Goal: Task Accomplishment & Management: Complete application form

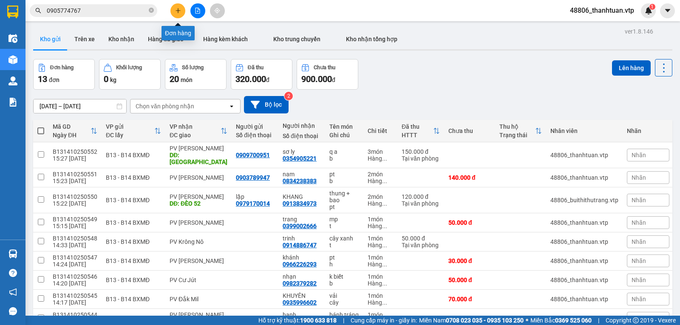
click at [178, 9] on icon "plus" at bounding box center [178, 10] width 0 height 5
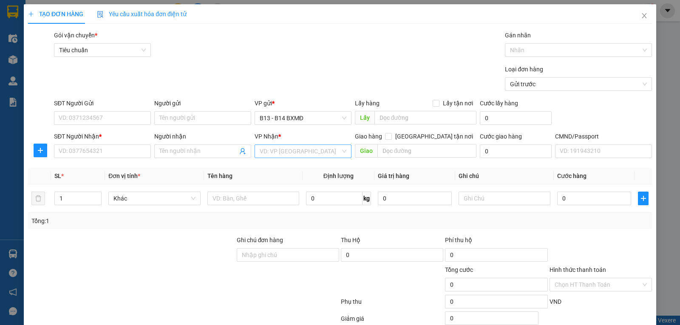
click at [271, 154] on input "search" at bounding box center [300, 151] width 81 height 13
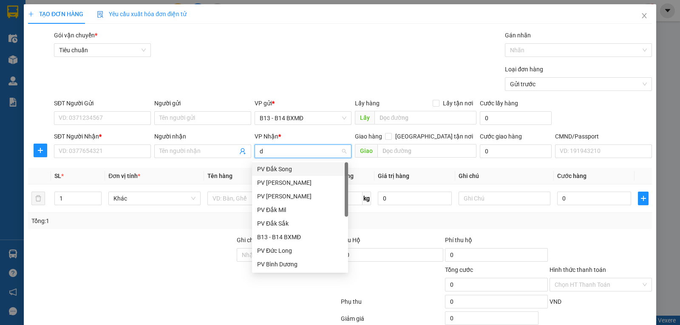
type input "dm"
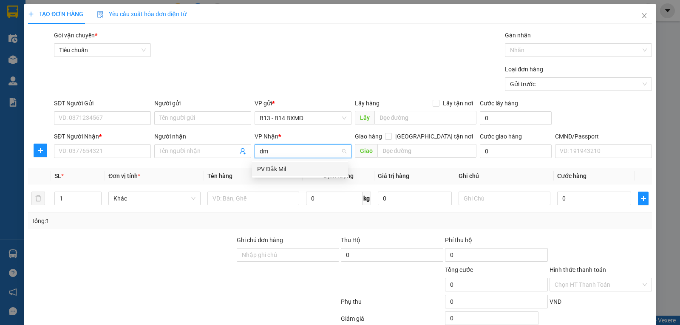
click at [272, 166] on div "PV Đắk Mil" at bounding box center [300, 169] width 86 height 9
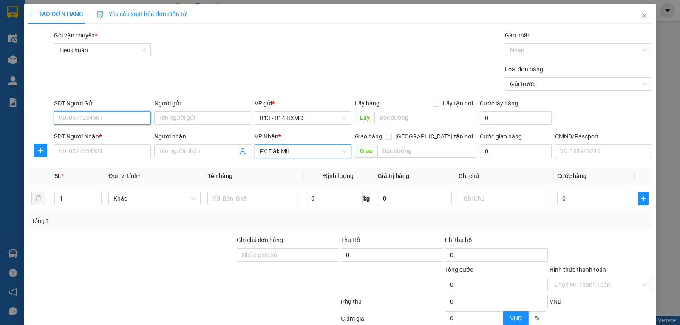
click at [86, 122] on input "SĐT Người Gửi" at bounding box center [102, 118] width 97 height 14
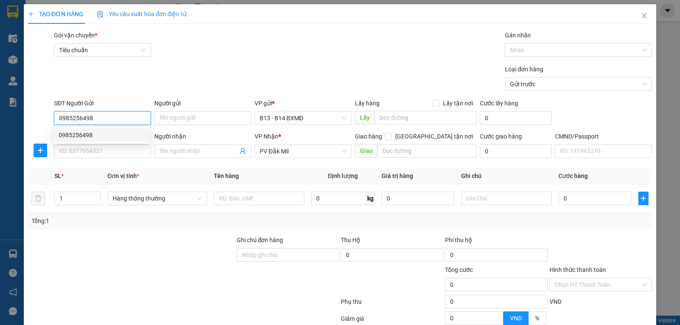
type input "0985256498"
click at [120, 159] on div "SĐT Người Nhận * VD: 0377654321" at bounding box center [102, 147] width 97 height 30
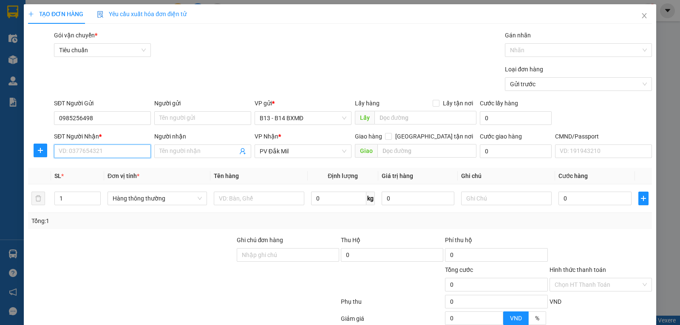
click at [122, 157] on input "SĐT Người Nhận *" at bounding box center [102, 152] width 97 height 14
type input "0978690452"
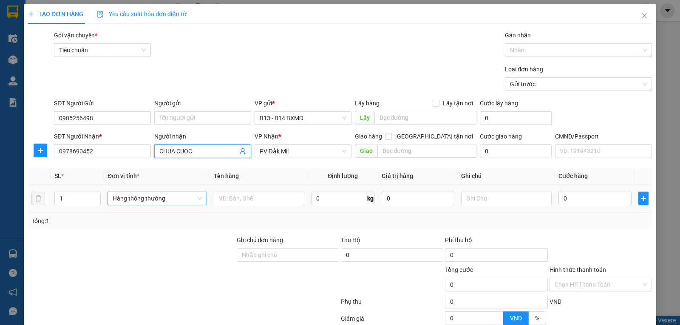
type input "d"
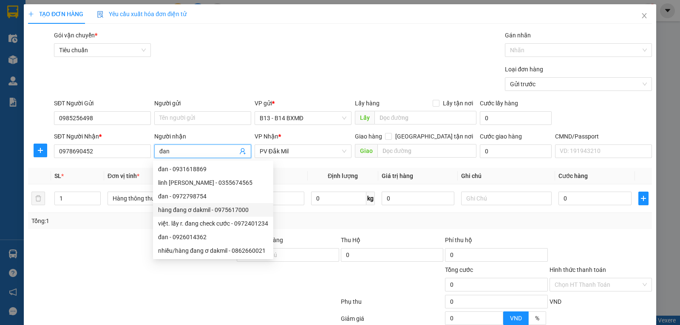
type input "đan"
click at [74, 233] on div "Transit Pickup Surcharge Ids Transit Deliver Surcharge Ids Transit Deliver Surc…" at bounding box center [340, 212] width 624 height 362
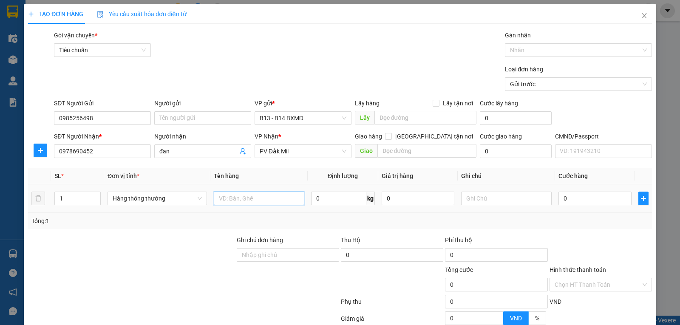
click at [270, 202] on input "text" at bounding box center [259, 199] width 91 height 14
type input "pt"
type input "h"
type input "3"
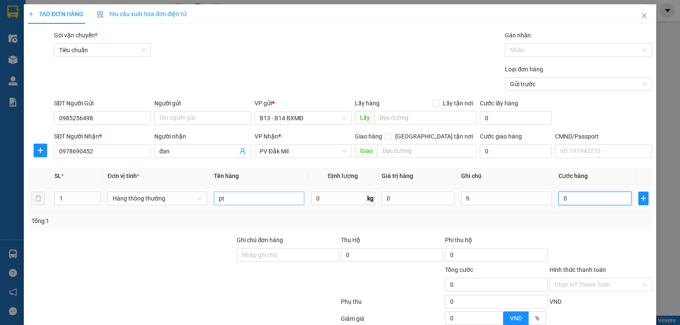
type input "3"
type input "30"
type input "300"
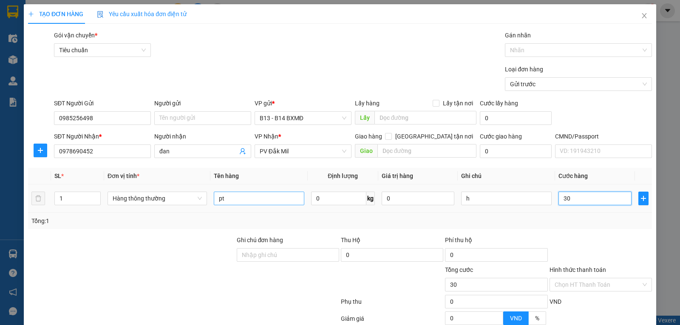
type input "300"
type input "3.000"
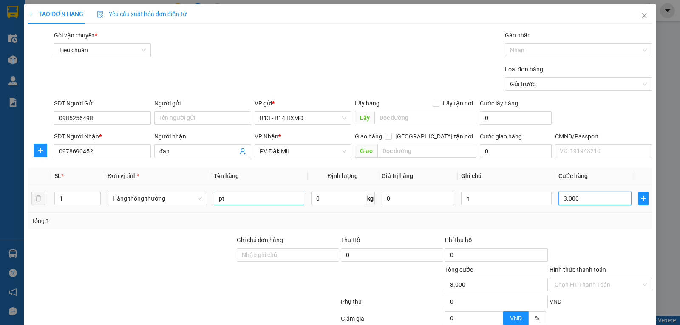
type input "30.000"
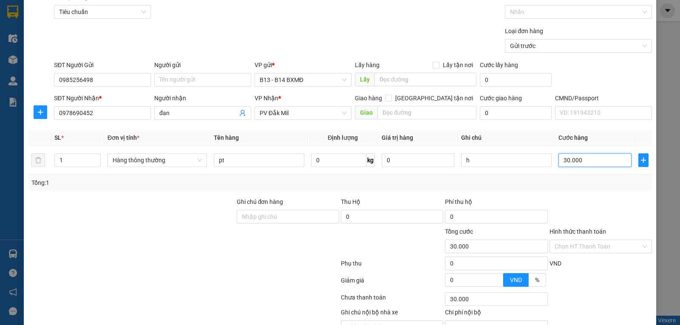
scroll to position [85, 0]
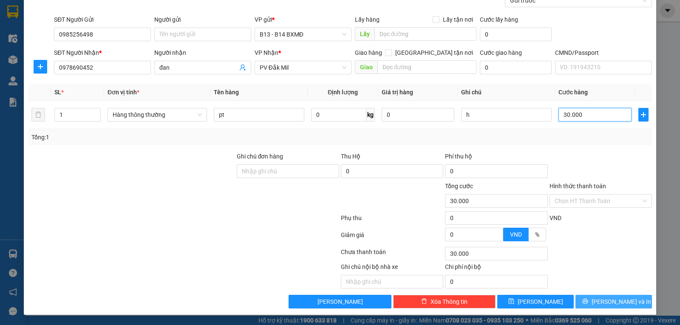
type input "30.000"
click at [605, 303] on span "[PERSON_NAME] và In" at bounding box center [622, 301] width 60 height 9
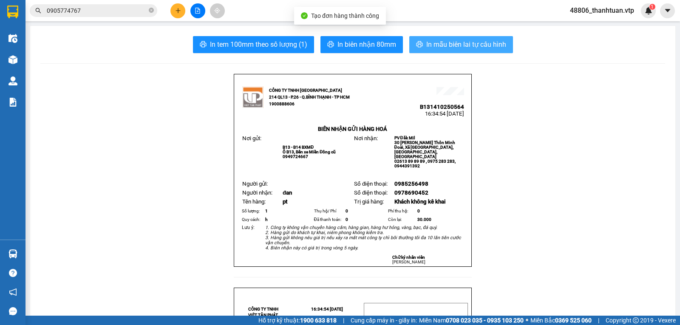
click at [483, 40] on span "In mẫu biên lai tự cấu hình" at bounding box center [466, 44] width 80 height 11
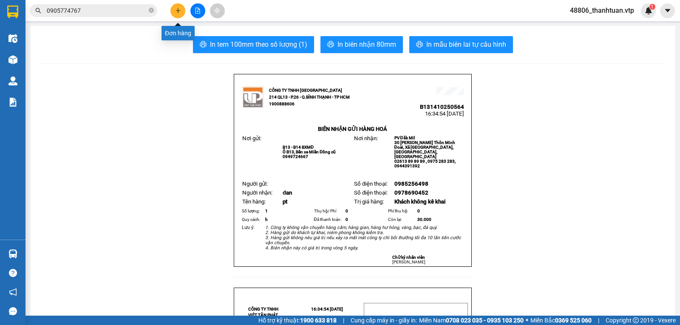
click at [182, 12] on button at bounding box center [177, 10] width 15 height 15
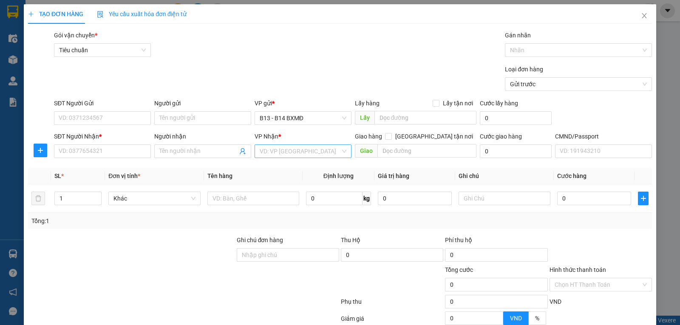
click at [270, 156] on input "search" at bounding box center [300, 151] width 81 height 13
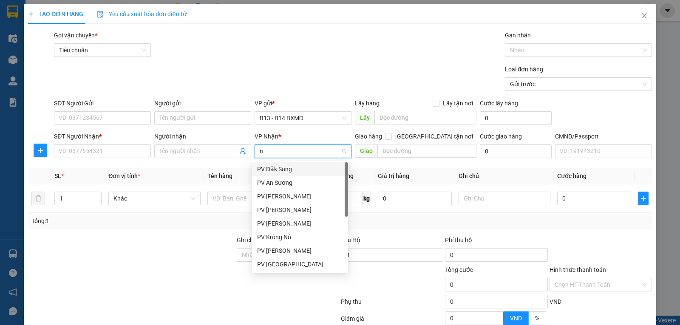
type input "nd"
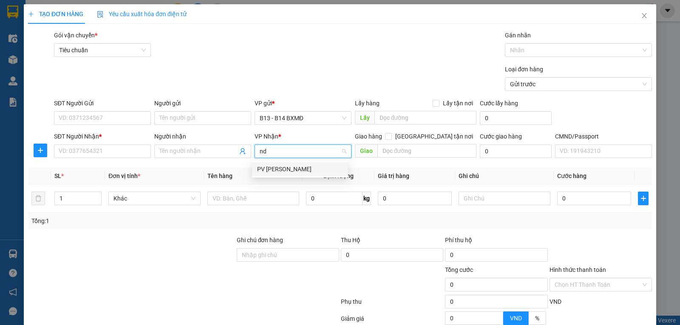
click at [282, 167] on div "PV [PERSON_NAME]" at bounding box center [300, 169] width 86 height 9
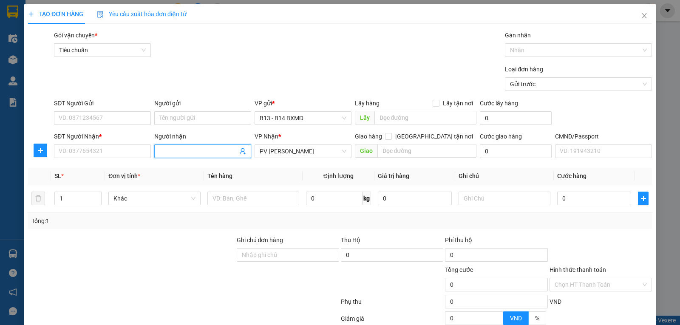
click at [173, 151] on input "Người nhận" at bounding box center [198, 151] width 78 height 9
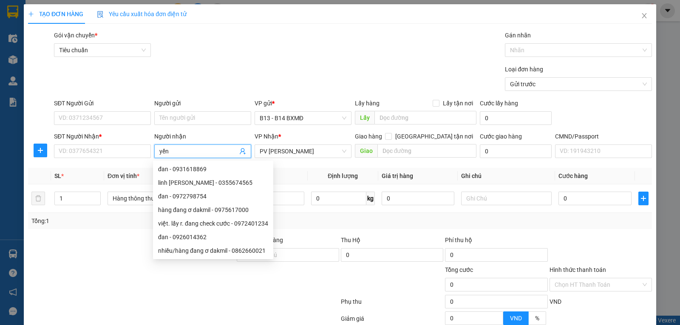
type input "yến"
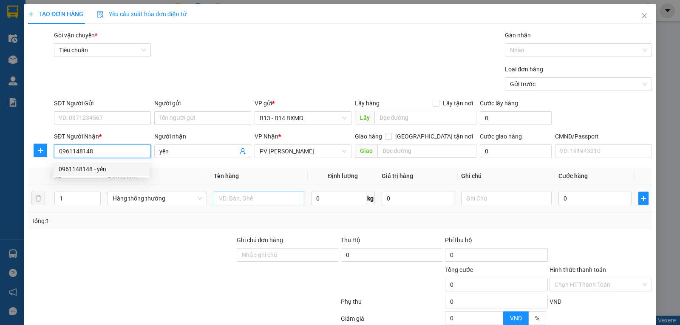
type input "0961148148"
click at [257, 196] on input "text" at bounding box center [259, 199] width 91 height 14
type input "lk"
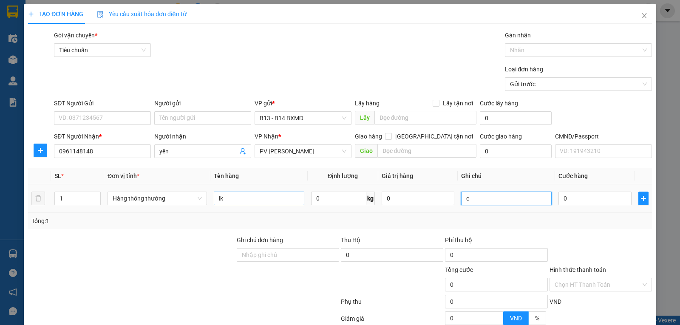
type input "c"
type input "5"
type input "50"
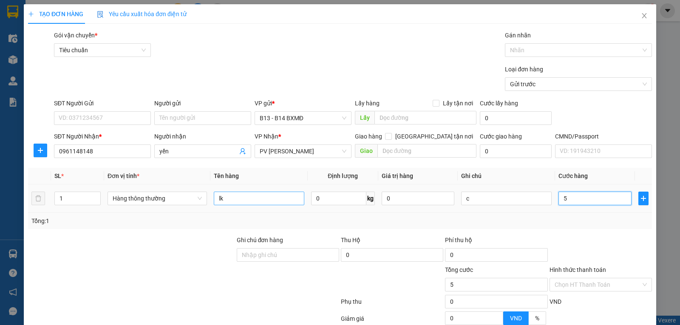
type input "50"
type input "500"
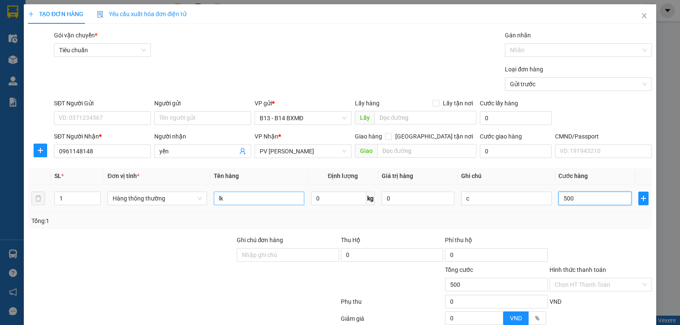
type input "5.000"
type input "50.000"
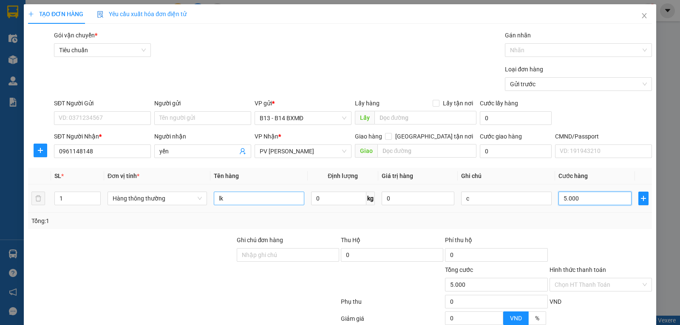
type input "50.000"
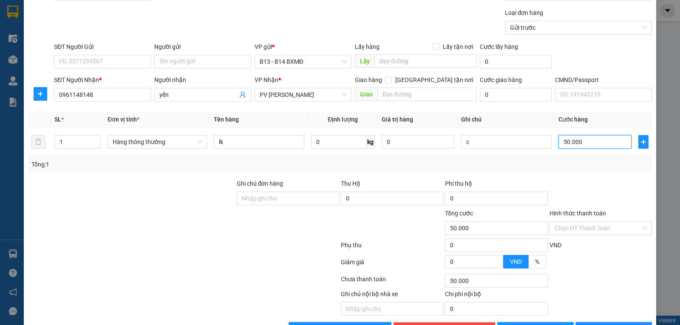
scroll to position [85, 0]
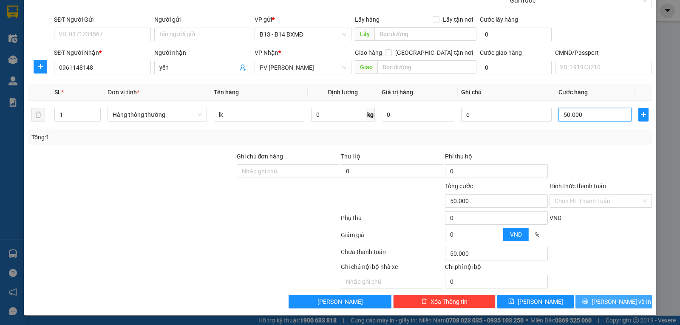
type input "50.000"
click at [590, 300] on button "[PERSON_NAME] và In" at bounding box center [614, 302] width 77 height 14
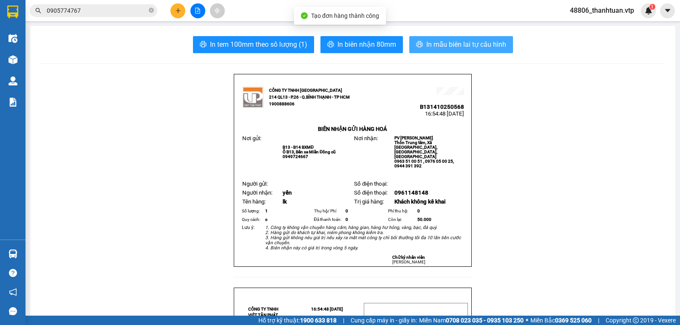
drag, startPoint x: 477, startPoint y: 45, endPoint x: 409, endPoint y: 45, distance: 68.9
click at [473, 46] on span "In mẫu biên lai tự cấu hình" at bounding box center [466, 44] width 80 height 11
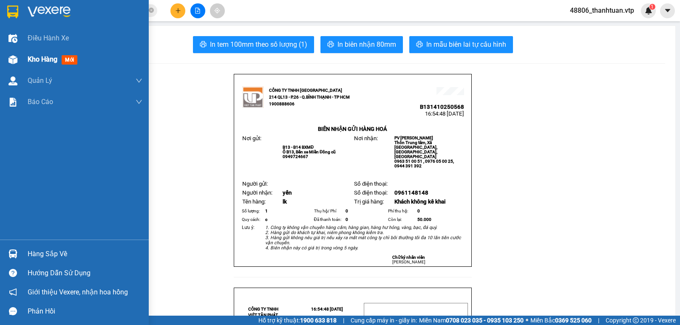
drag, startPoint x: 40, startPoint y: 61, endPoint x: 32, endPoint y: 61, distance: 8.5
click at [40, 61] on span "Kho hàng" at bounding box center [43, 59] width 30 height 8
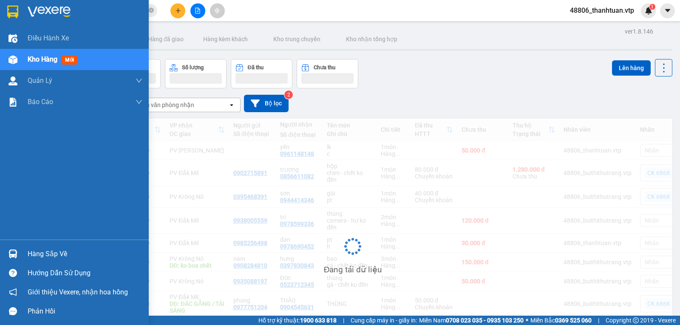
click at [32, 61] on span "Kho hàng" at bounding box center [43, 59] width 30 height 8
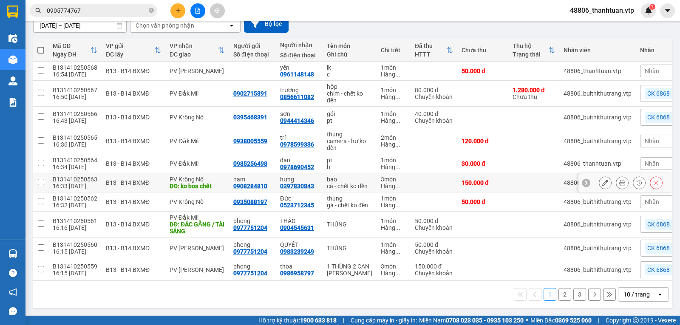
scroll to position [28, 0]
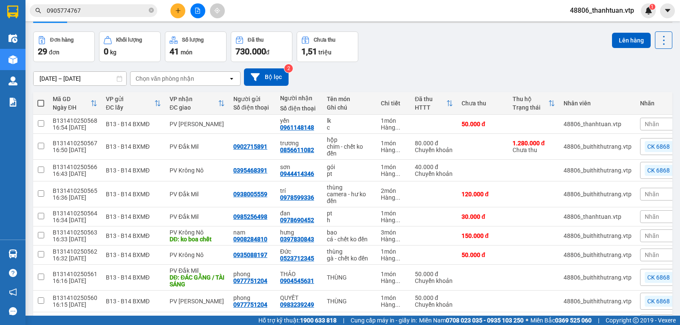
click at [178, 11] on icon "plus" at bounding box center [178, 10] width 0 height 5
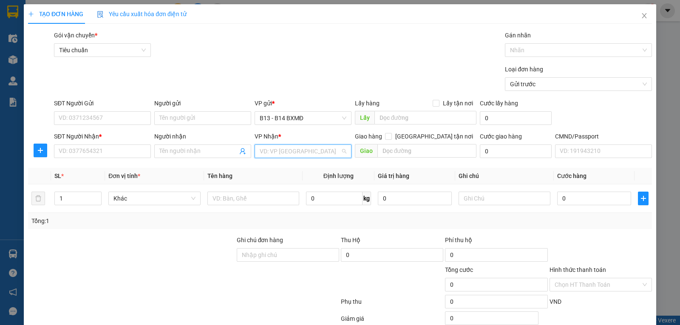
click at [283, 155] on input "search" at bounding box center [300, 151] width 81 height 13
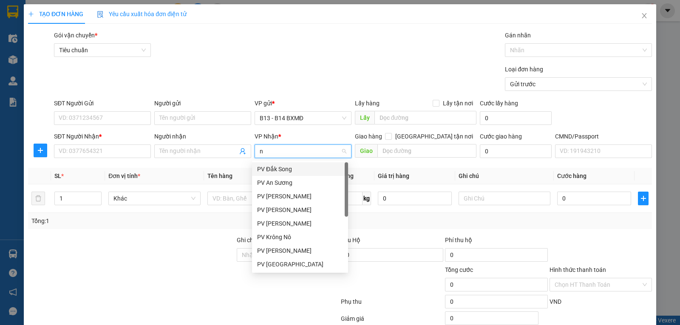
type input "nd"
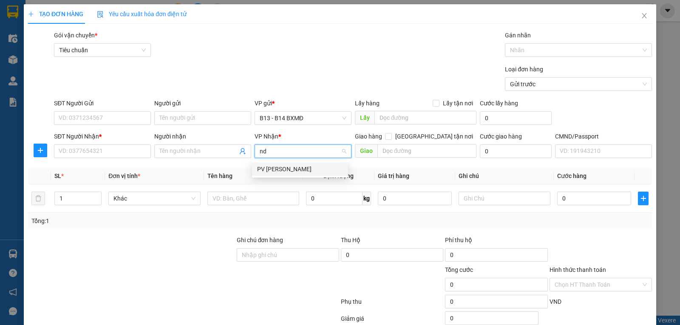
click at [264, 168] on div "PV [PERSON_NAME]" at bounding box center [300, 169] width 86 height 9
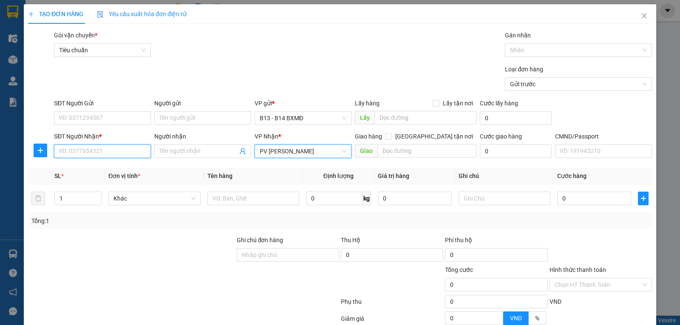
click at [118, 152] on input "SĐT Người Nhận *" at bounding box center [102, 152] width 97 height 14
type input "0337077978"
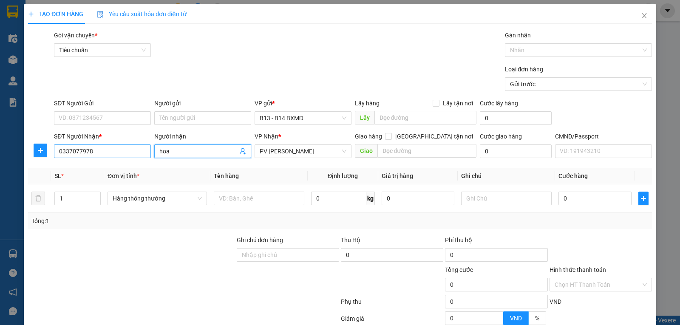
type input "hoan"
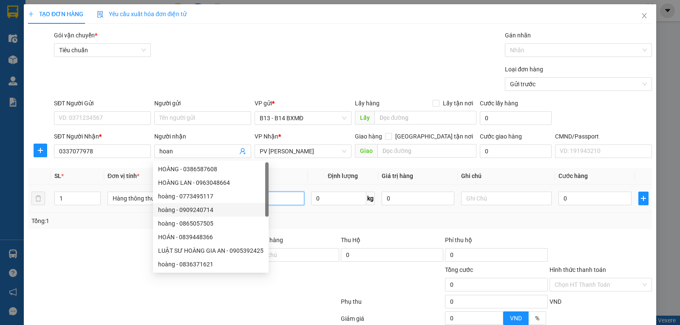
click at [283, 201] on input "text" at bounding box center [259, 199] width 91 height 14
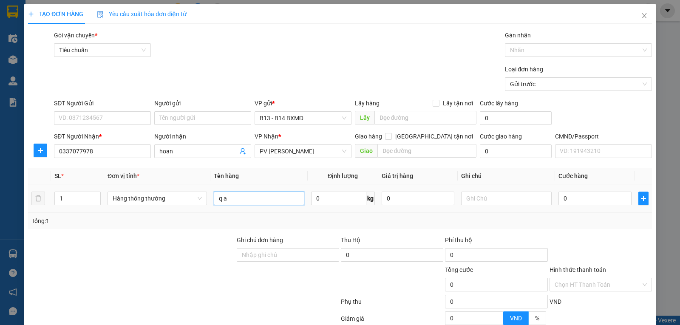
type input "q a"
type input "c"
type input "3"
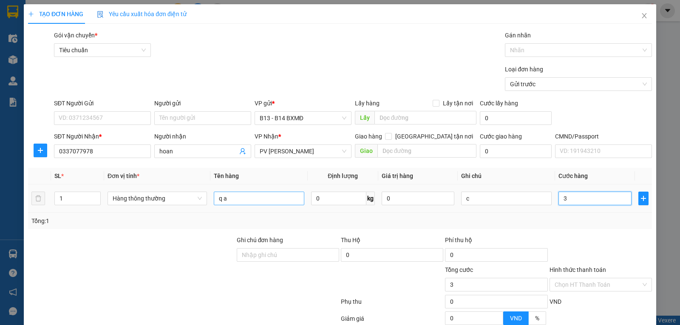
type input "30"
type input "300"
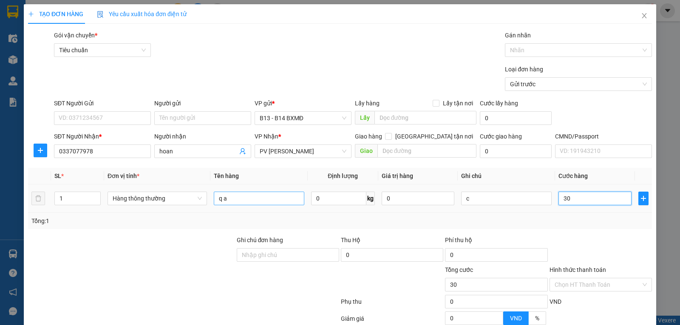
type input "300"
type input "3.000"
type input "30.000"
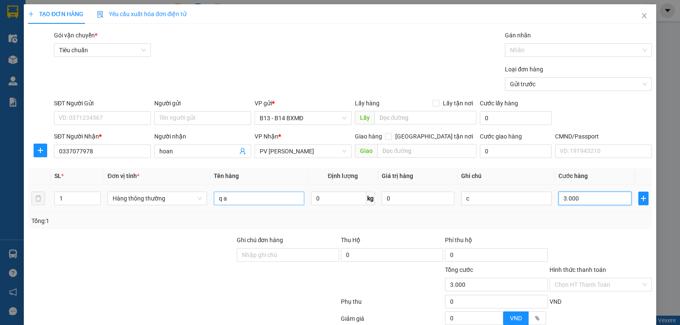
type input "30.000"
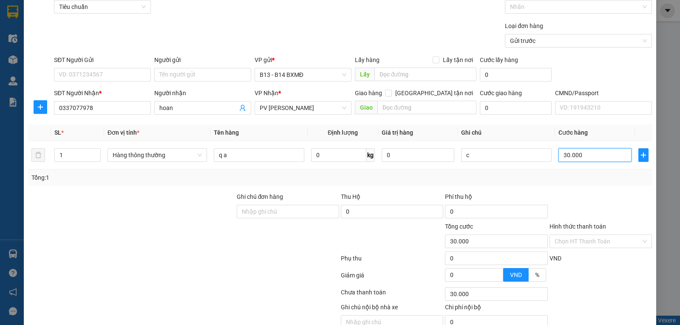
scroll to position [85, 0]
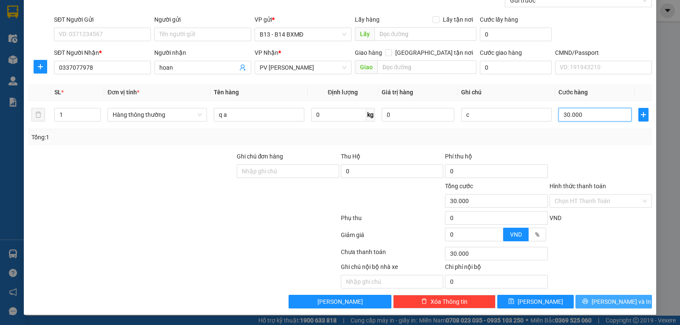
type input "30.000"
click at [608, 301] on span "[PERSON_NAME] và In" at bounding box center [622, 301] width 60 height 9
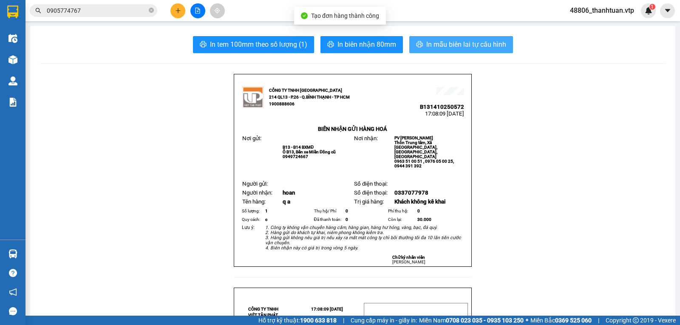
drag, startPoint x: 429, startPoint y: 44, endPoint x: 434, endPoint y: 55, distance: 12.2
click at [432, 48] on span "In mẫu biên lai tự cấu hình" at bounding box center [466, 44] width 80 height 11
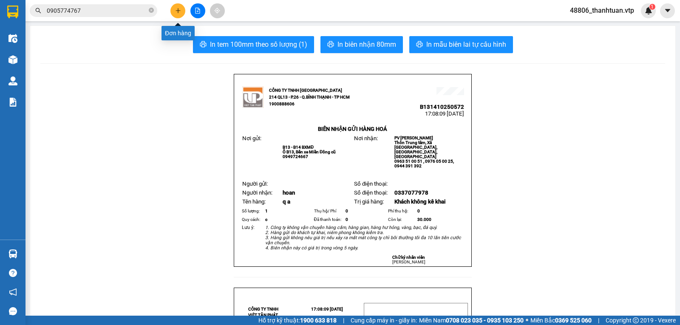
click at [177, 10] on icon "plus" at bounding box center [178, 11] width 6 height 6
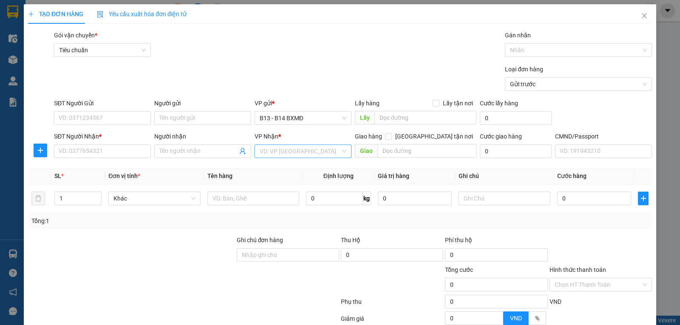
click at [274, 153] on input "search" at bounding box center [300, 151] width 81 height 13
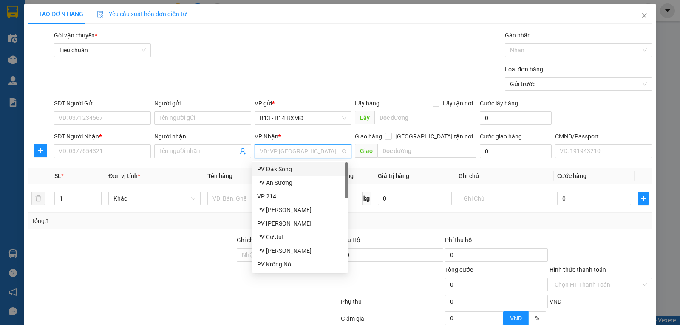
type input "h"
type input "gn"
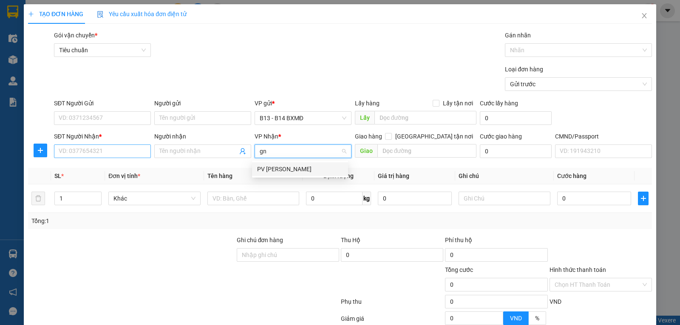
drag, startPoint x: 290, startPoint y: 171, endPoint x: 89, endPoint y: 146, distance: 203.1
click at [291, 171] on div "PV [PERSON_NAME]" at bounding box center [300, 169] width 86 height 9
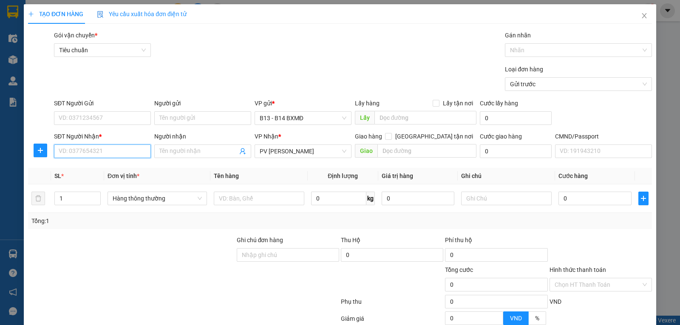
click at [93, 150] on input "SĐT Người Nhận *" at bounding box center [102, 152] width 97 height 14
type input "0968794646"
click at [94, 168] on div "0968794646 - nhật" at bounding box center [102, 169] width 86 height 9
type input "nhật"
type input "0968794646"
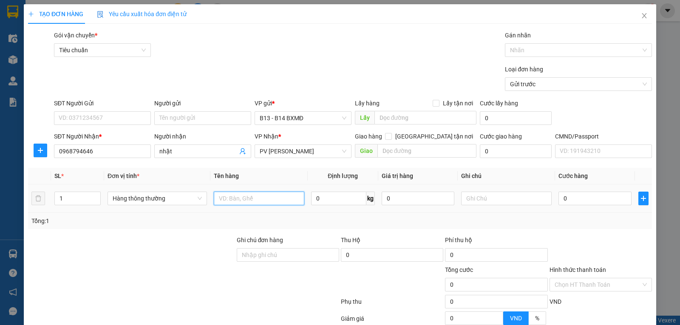
click at [262, 200] on input "text" at bounding box center [259, 199] width 91 height 14
type input "q a"
click at [510, 201] on input "text" at bounding box center [506, 199] width 91 height 14
type input "c"
type input "3"
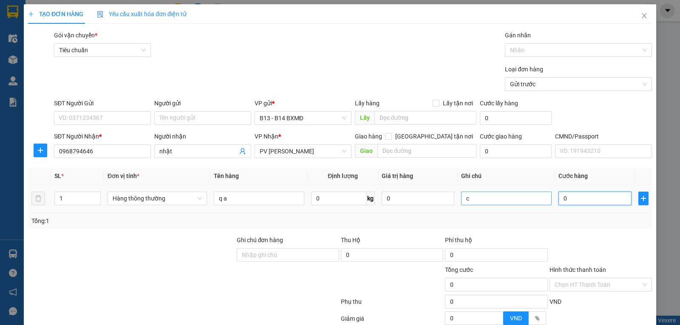
type input "3"
type input "30"
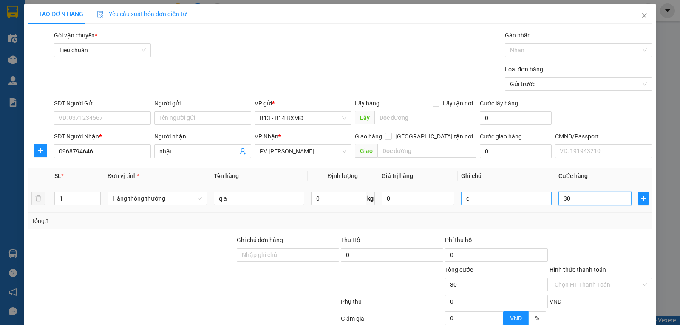
type input "300"
type input "3.000"
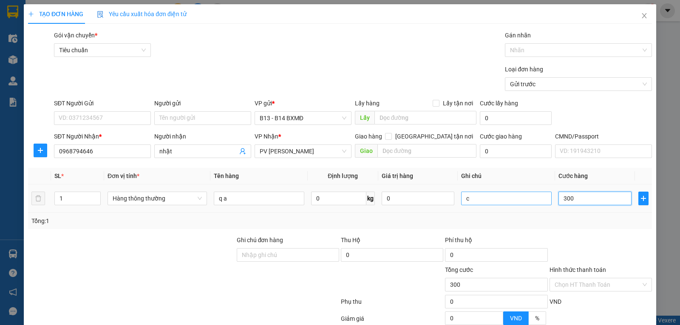
type input "3.000"
type input "30.000"
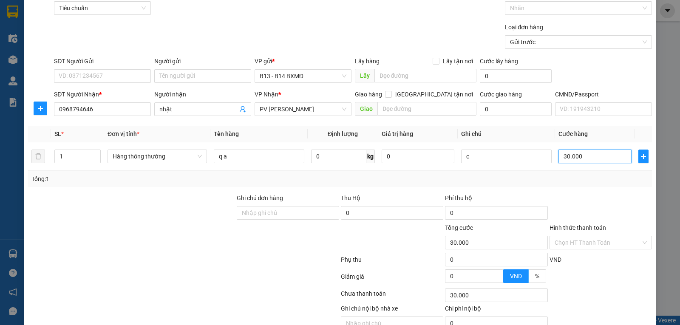
scroll to position [85, 0]
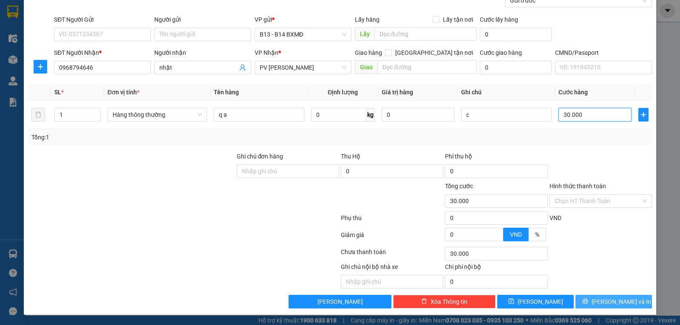
type input "30.000"
click at [613, 304] on span "[PERSON_NAME] và In" at bounding box center [622, 301] width 60 height 9
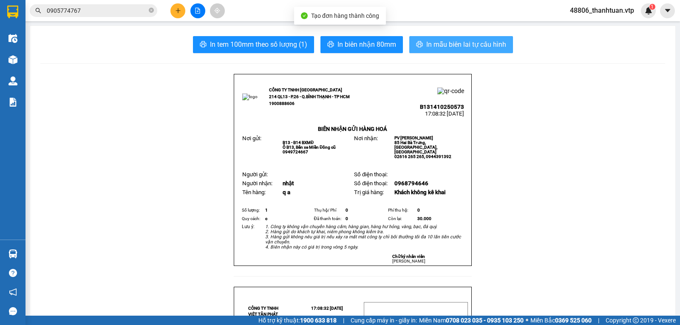
click at [464, 48] on span "In mẫu biên lai tự cấu hình" at bounding box center [466, 44] width 80 height 11
